Goal: Transaction & Acquisition: Purchase product/service

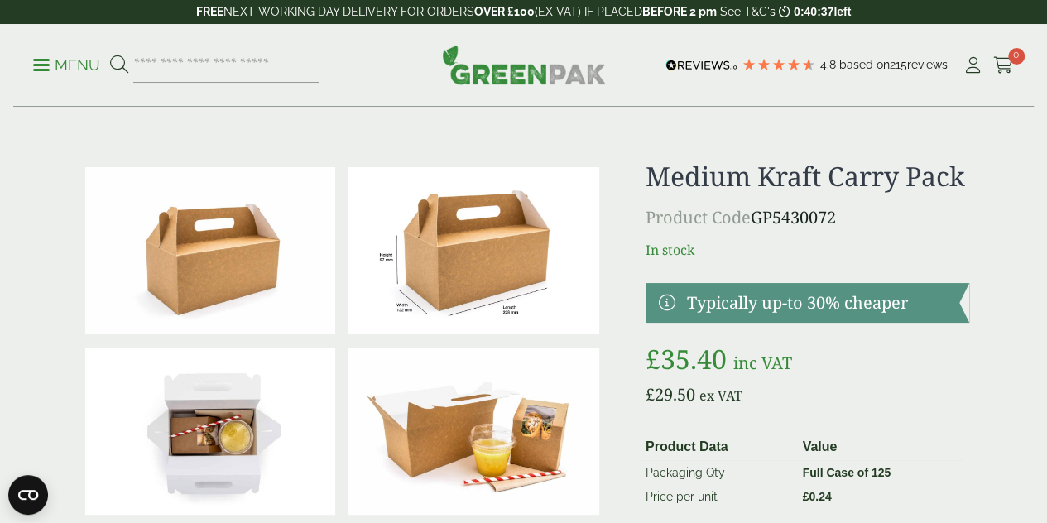
click at [258, 46] on div "Menu 4.8 Based on 215 reviews My Account" at bounding box center [523, 65] width 1021 height 83
click at [249, 55] on input "search" at bounding box center [225, 65] width 185 height 35
type input "**********"
click at [110, 55] on button at bounding box center [119, 66] width 18 height 22
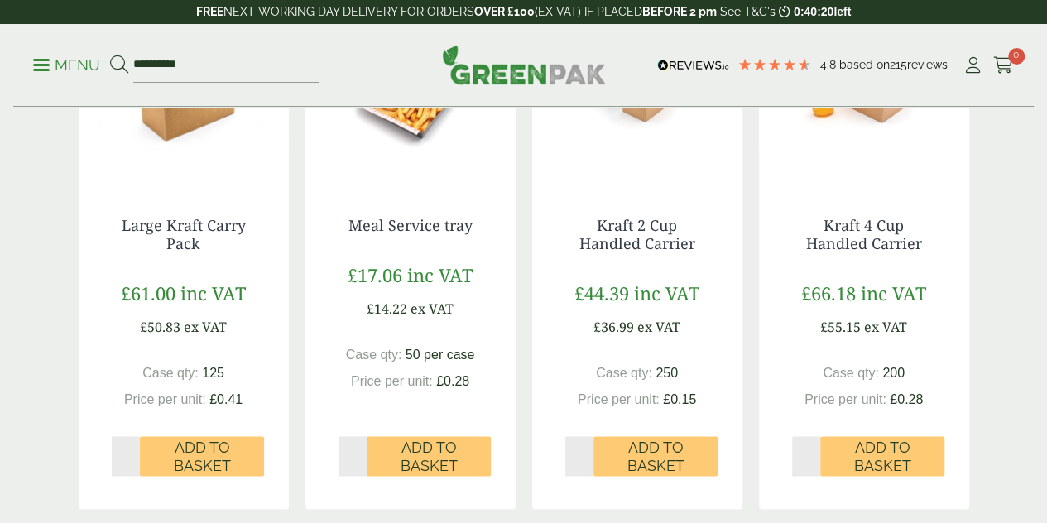
scroll to position [905, 0]
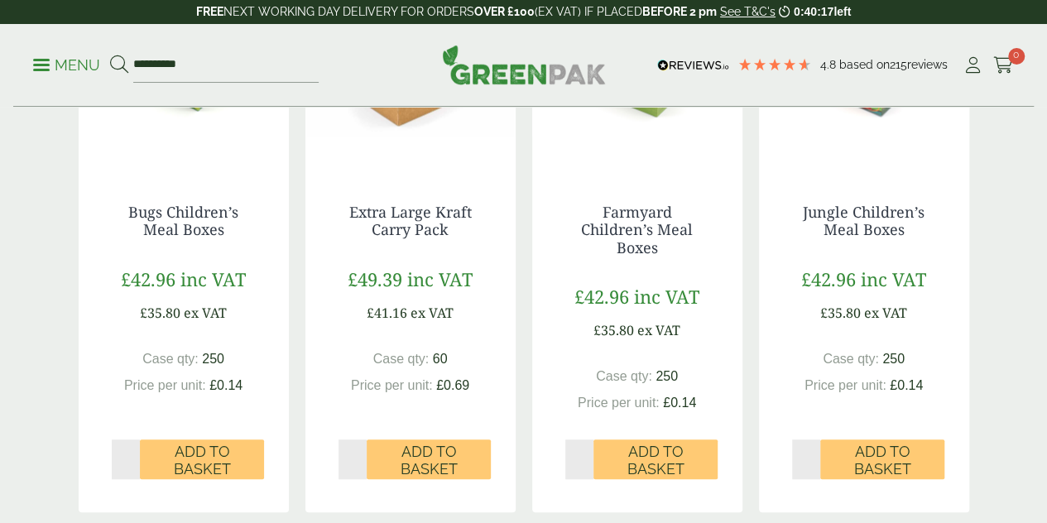
click at [402, 392] on span "Price per unit:" at bounding box center [392, 385] width 82 height 14
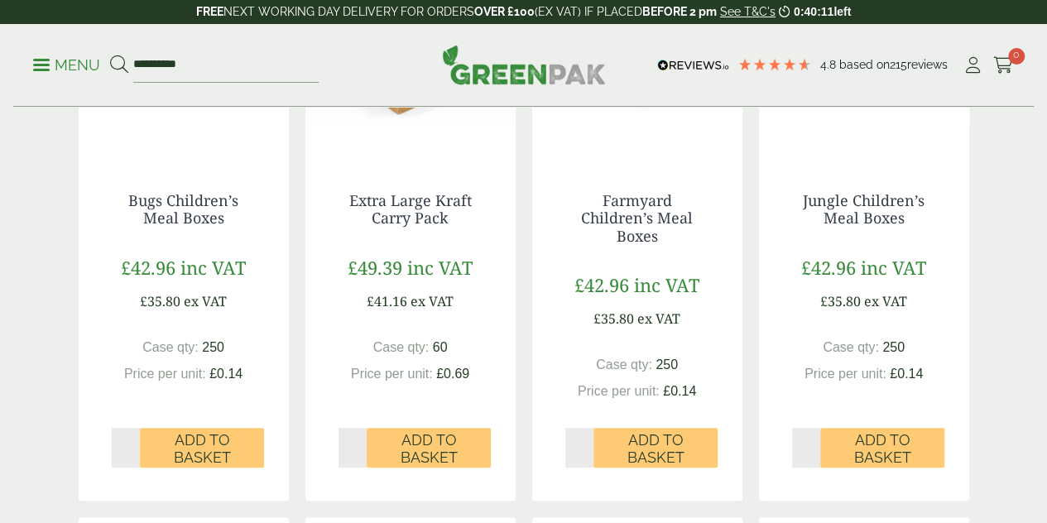
scroll to position [392, 0]
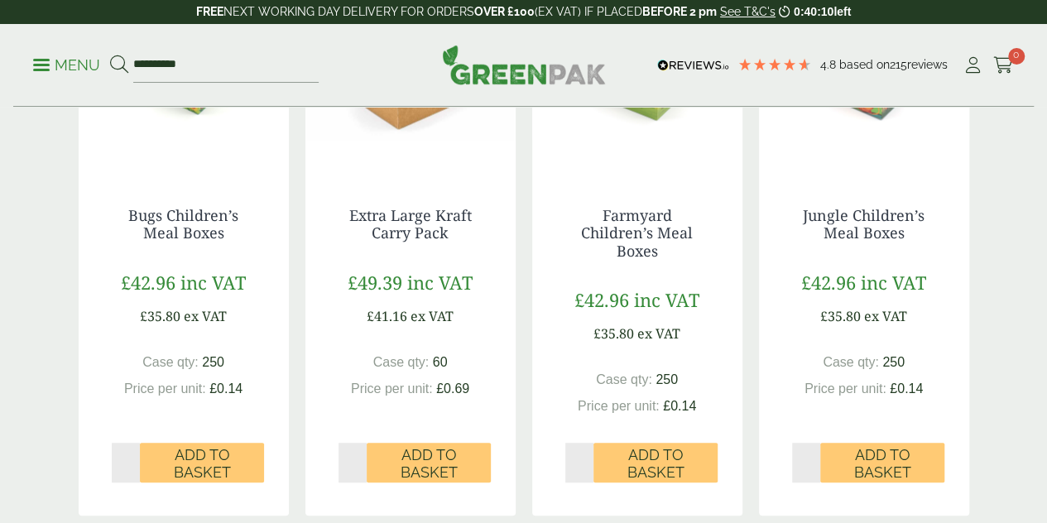
click at [416, 219] on div "Extra Large Kraft Carry Pack £49.39 inc VAT £41.16 ex VAT Case qty: 60 Price pe…" at bounding box center [411, 336] width 210 height 325
click at [394, 146] on img at bounding box center [411, 70] width 210 height 207
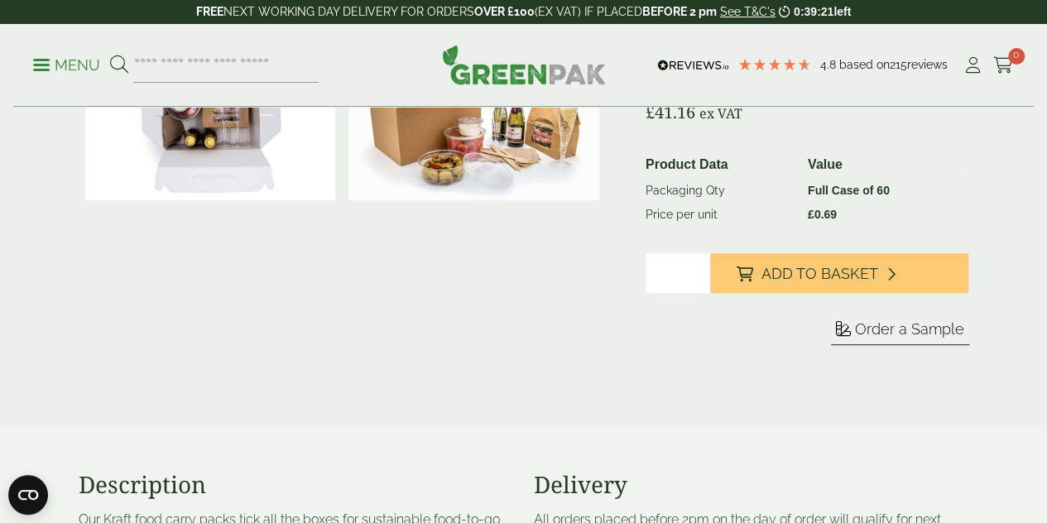
scroll to position [315, 0]
